Goal: Information Seeking & Learning: Learn about a topic

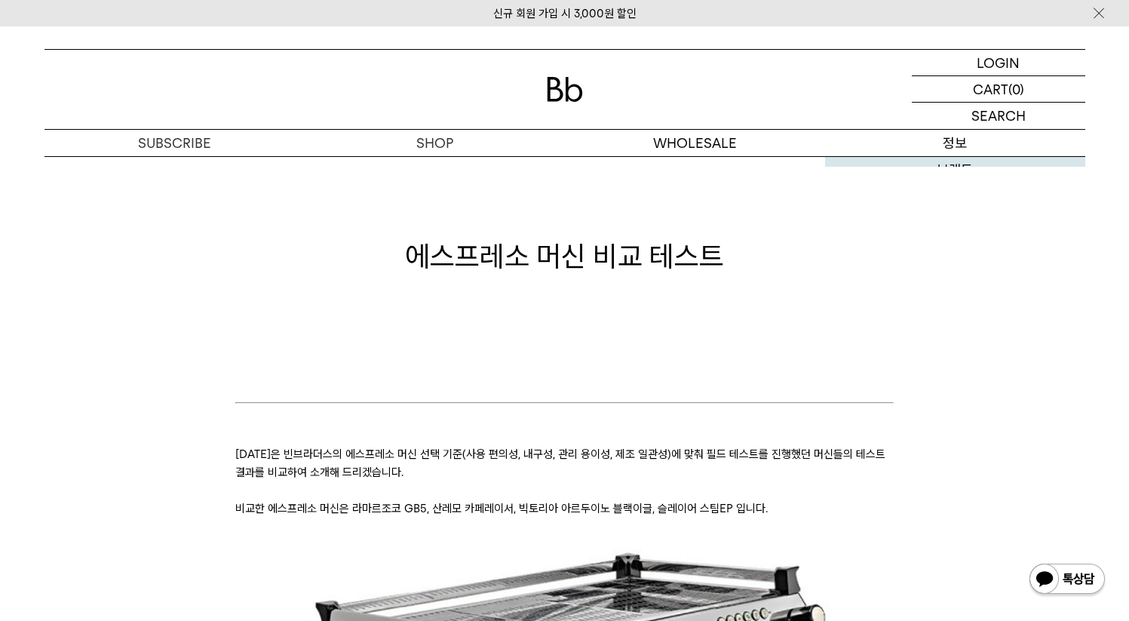
click at [1031, 161] on link "브랜드" at bounding box center [955, 170] width 260 height 26
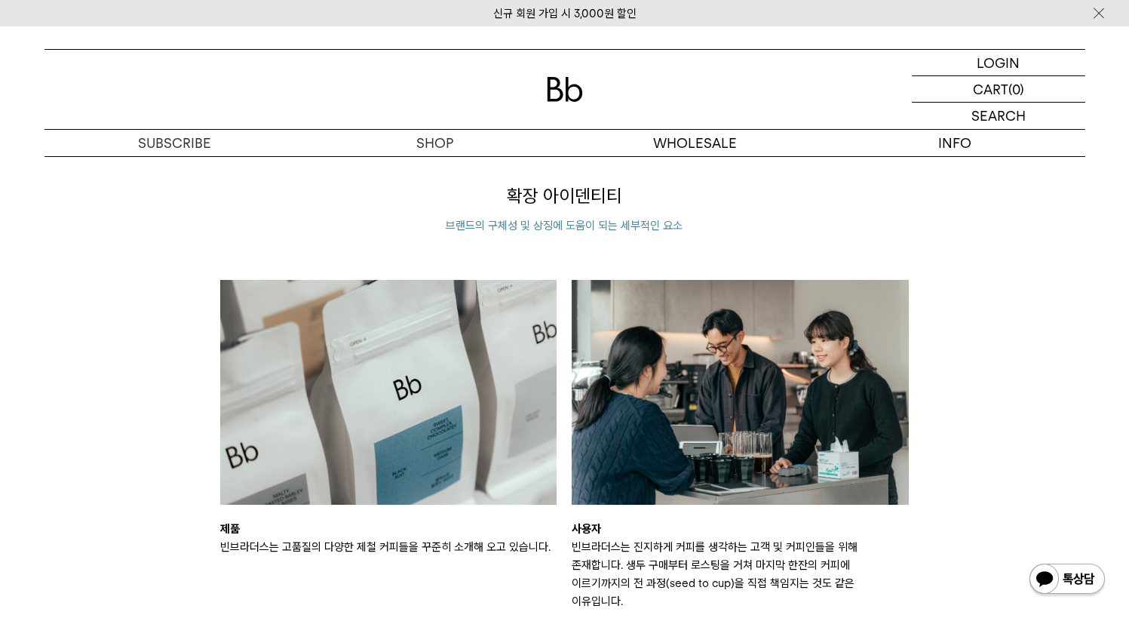
scroll to position [2226, 0]
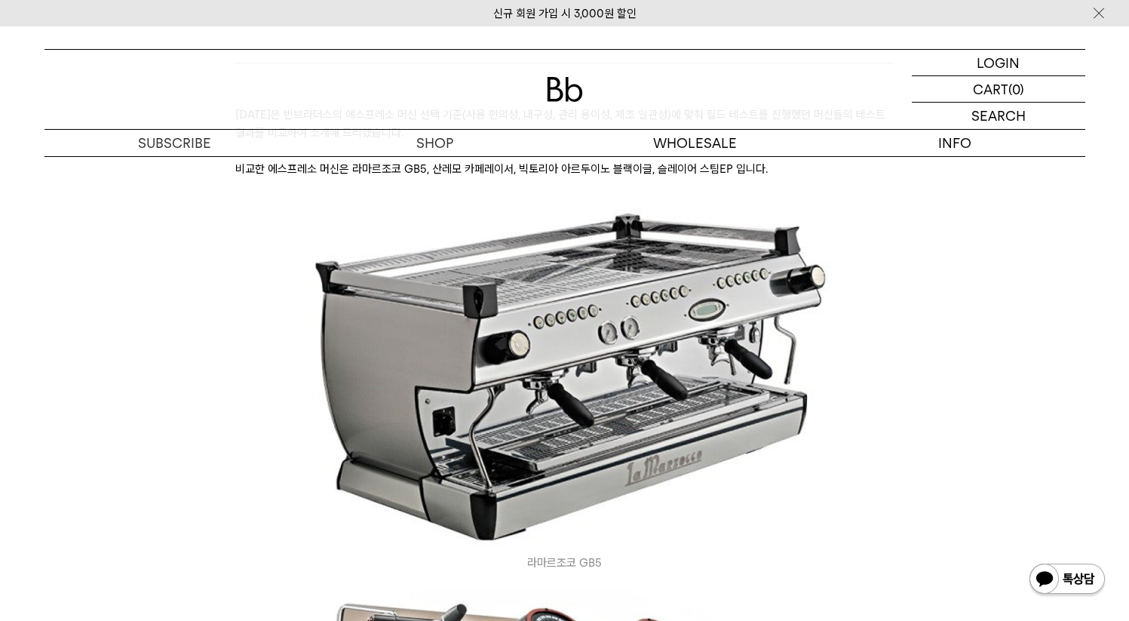
scroll to position [340, 0]
drag, startPoint x: 526, startPoint y: 560, endPoint x: 605, endPoint y: 556, distance: 78.5
click at [612, 560] on icon "라마르조코 GB5" at bounding box center [564, 562] width 658 height 18
copy icon "라마르조코 GB5"
